Goal: Information Seeking & Learning: Learn about a topic

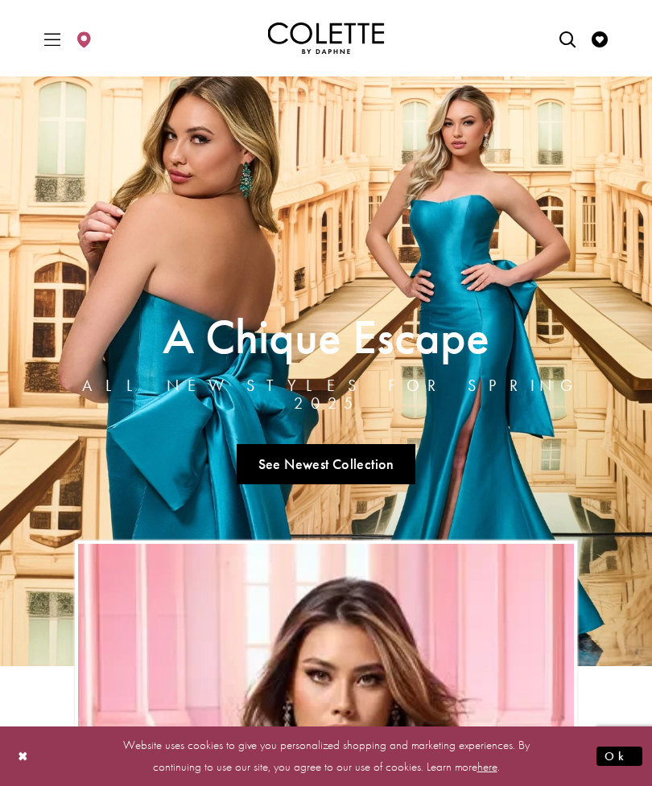
click at [319, 461] on link "See Newest Collection" at bounding box center [326, 464] width 179 height 40
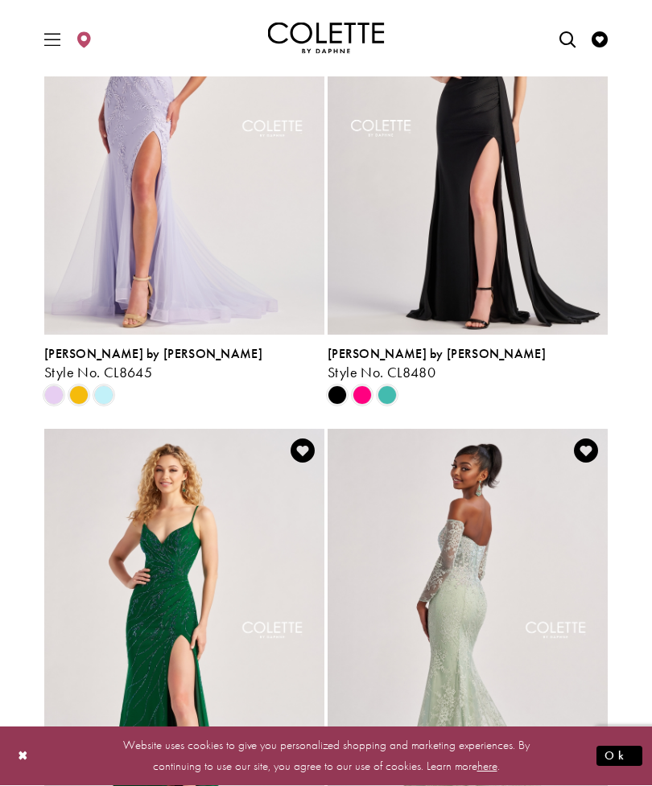
scroll to position [1307, 0]
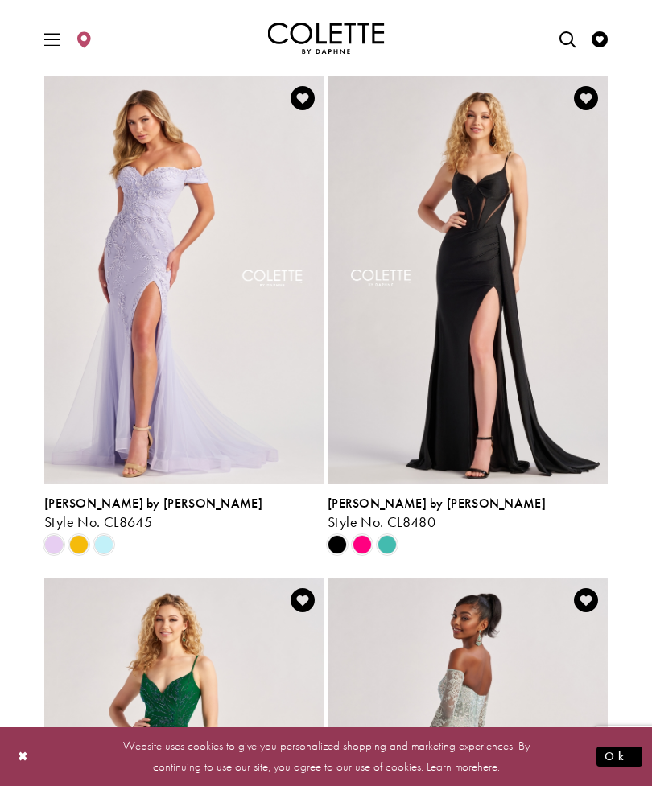
click at [364, 535] on span "Product List" at bounding box center [361, 544] width 19 height 19
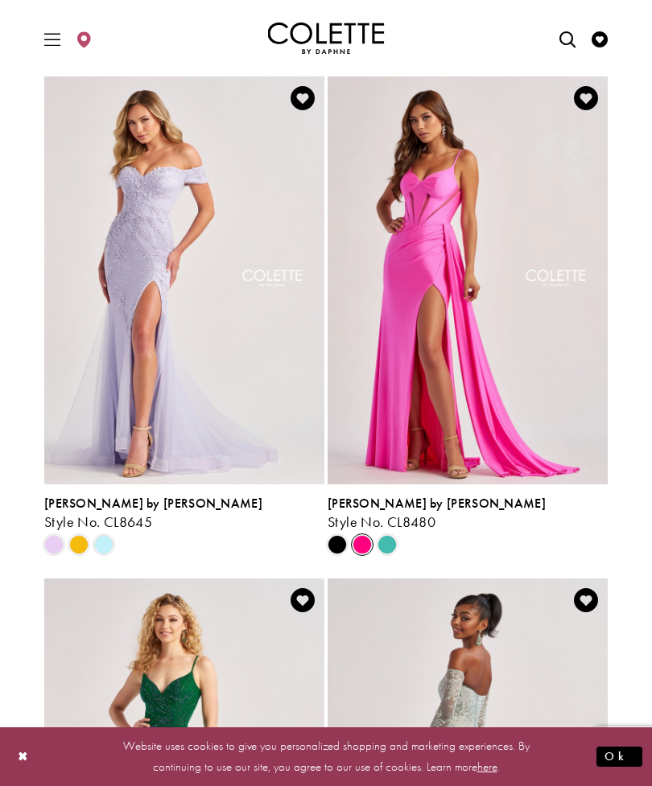
click at [387, 535] on span "Product List" at bounding box center [386, 544] width 19 height 19
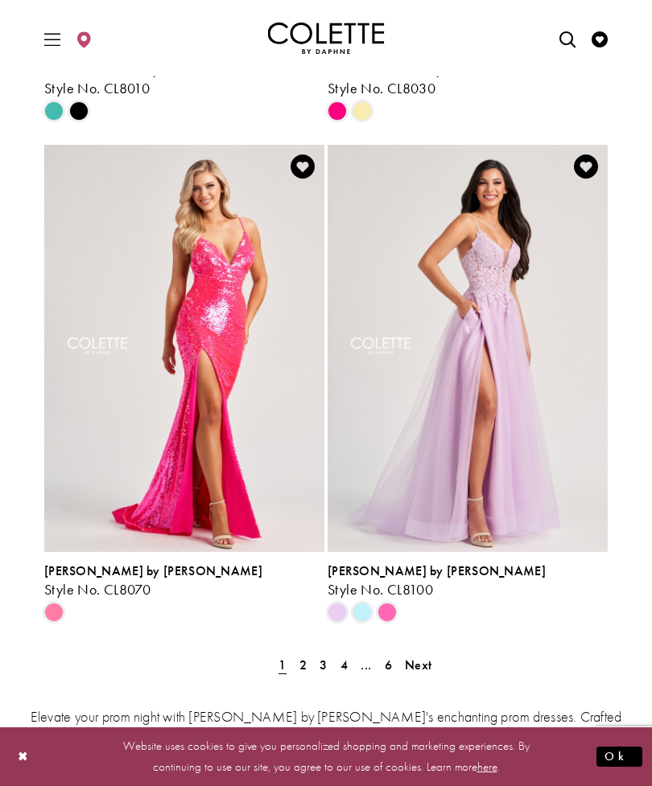
scroll to position [3245, 0]
click at [426, 656] on span "Next" at bounding box center [418, 664] width 27 height 17
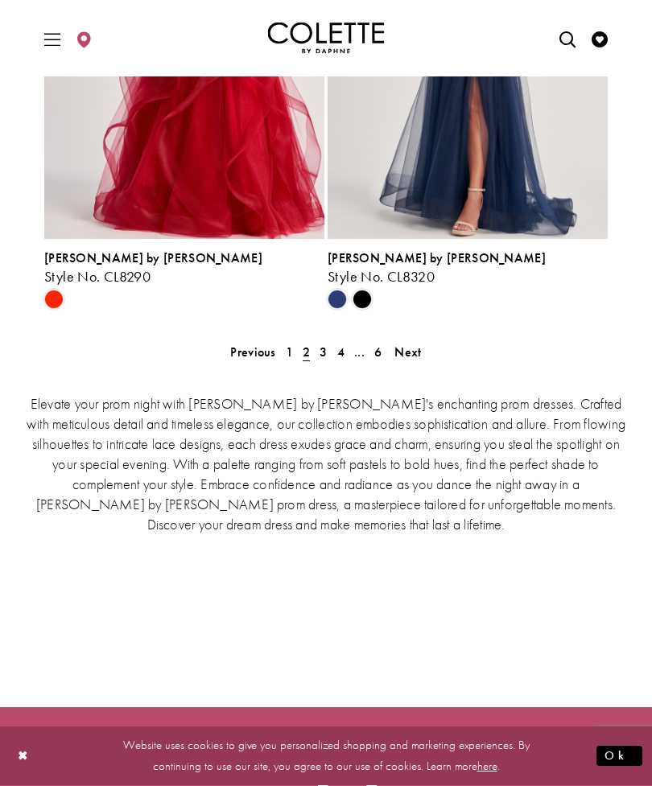
scroll to position [3577, 0]
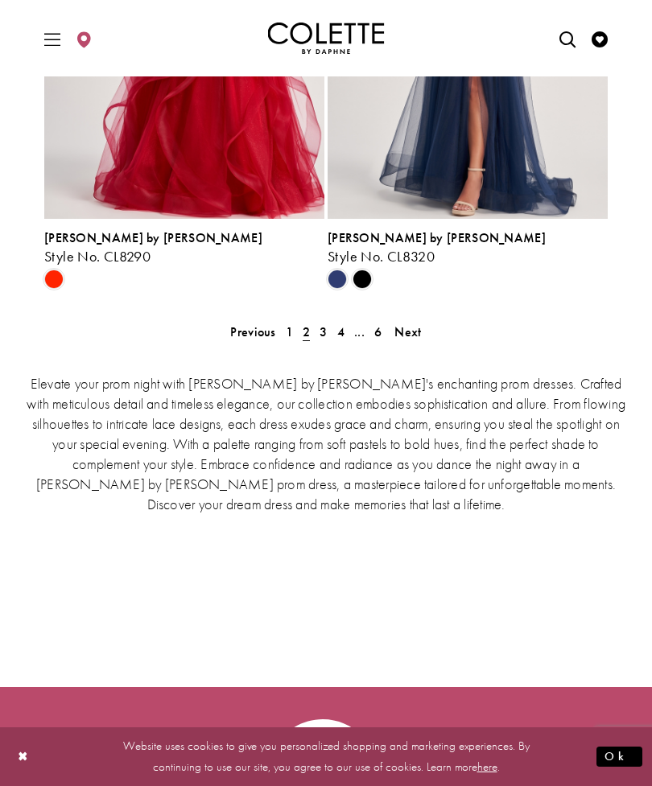
click at [413, 323] on span "Next" at bounding box center [407, 331] width 27 height 17
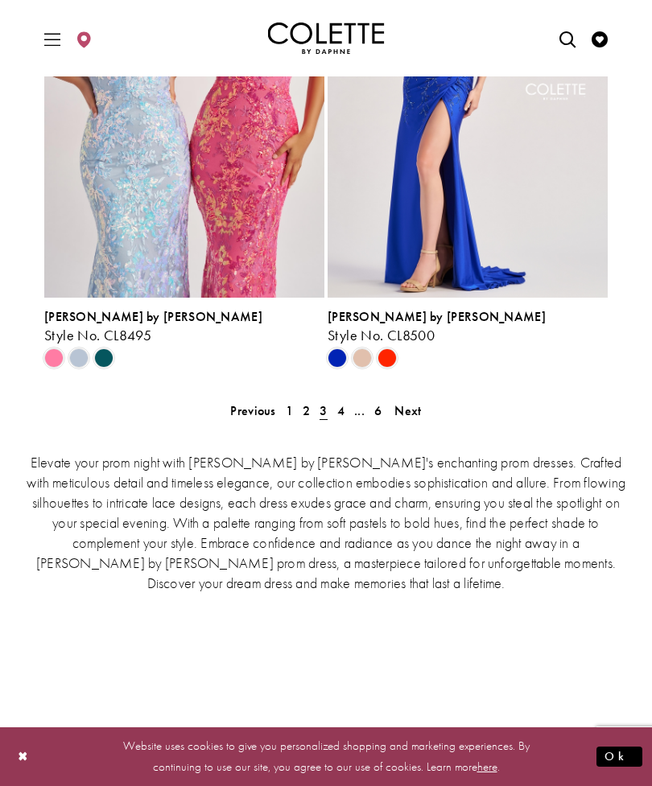
scroll to position [3499, 0]
click at [412, 402] on span "Next" at bounding box center [407, 410] width 27 height 17
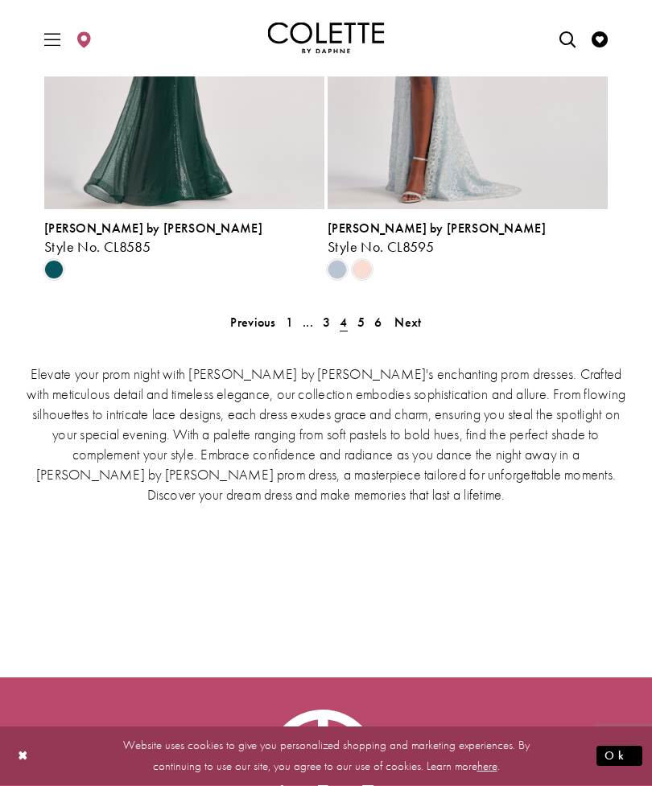
scroll to position [3609, 0]
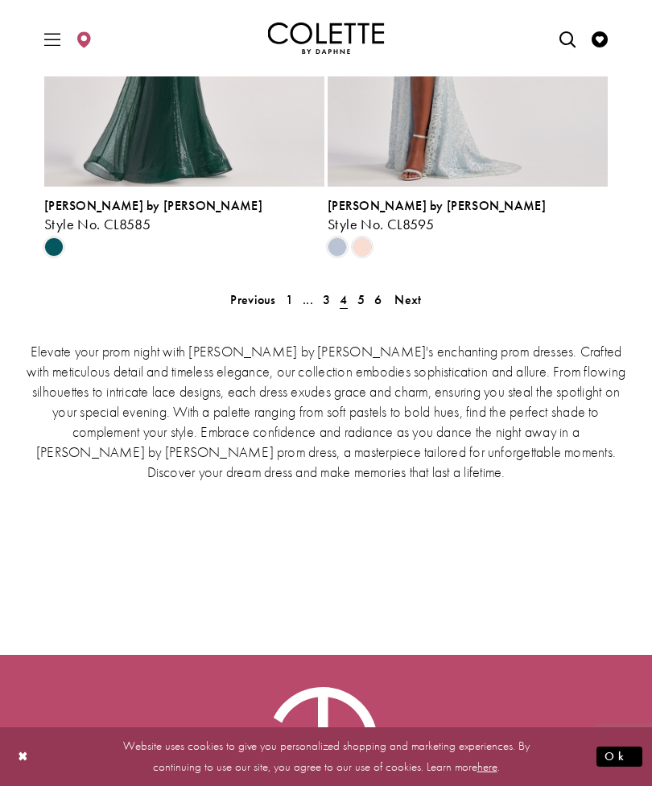
click at [406, 291] on span "Next" at bounding box center [407, 299] width 27 height 17
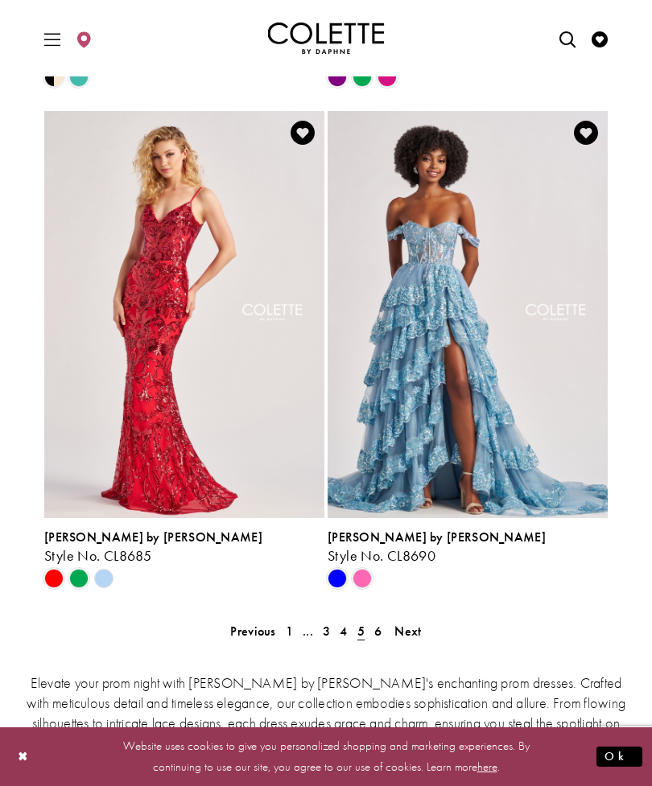
scroll to position [3279, 0]
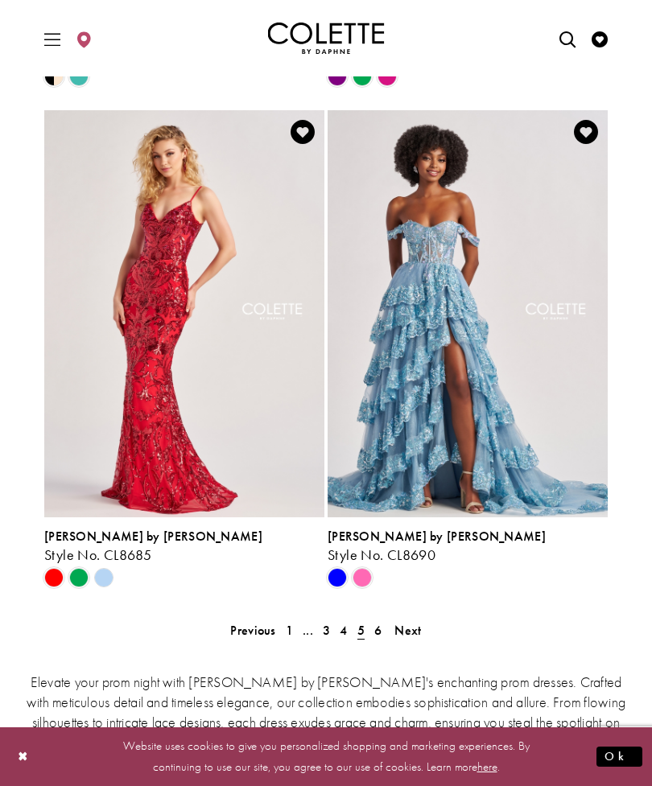
click at [418, 622] on span "Next" at bounding box center [407, 630] width 27 height 17
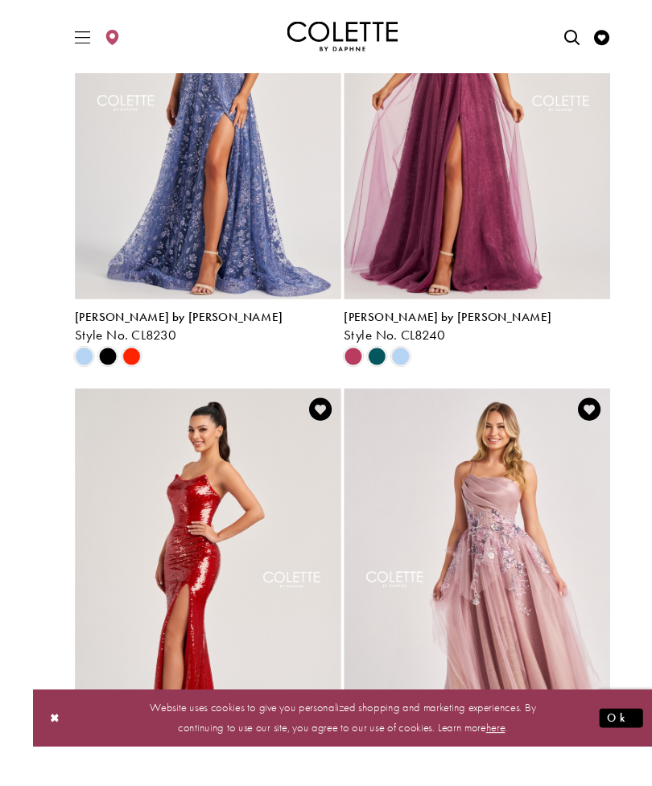
scroll to position [1598, 0]
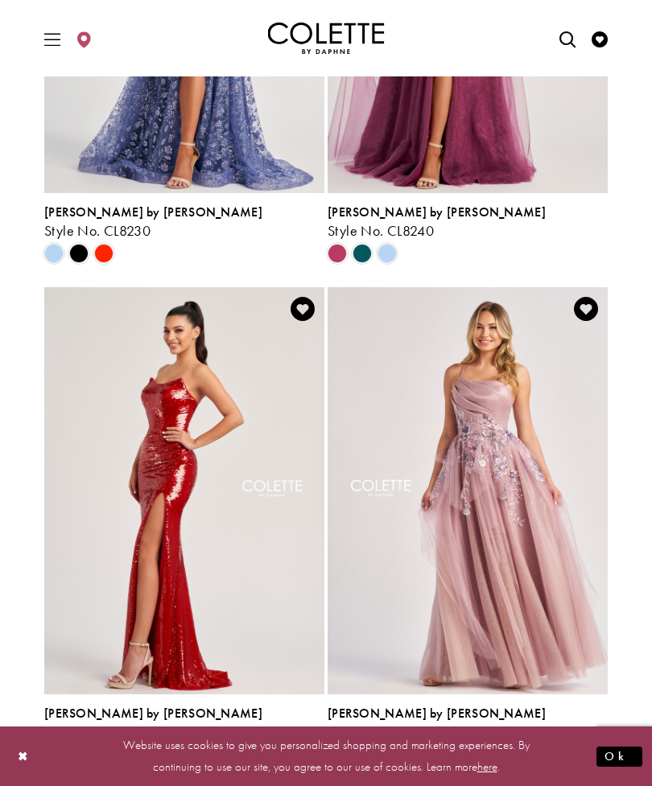
click at [56, 1] on div "Primary block" at bounding box center [325, 38] width 603 height 76
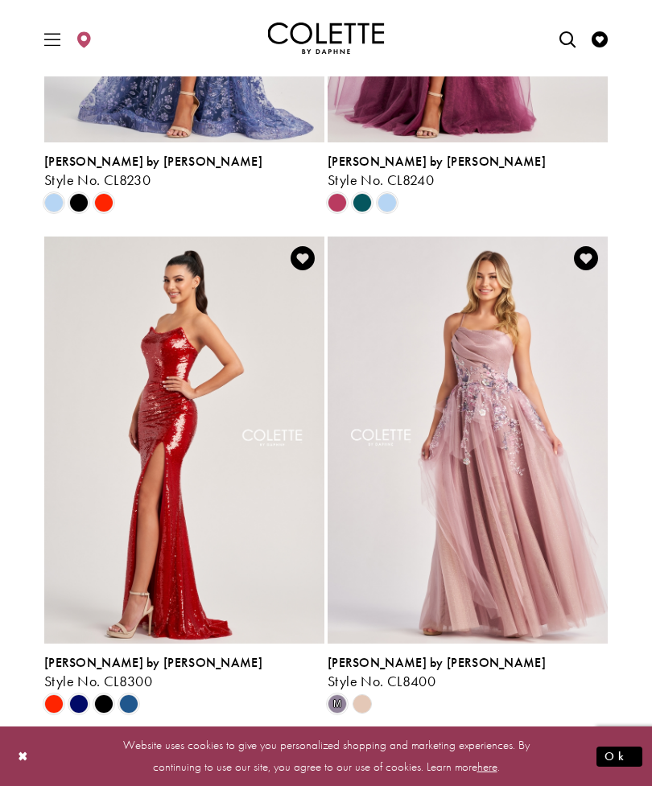
scroll to position [1649, 0]
